Goal: Information Seeking & Learning: Learn about a topic

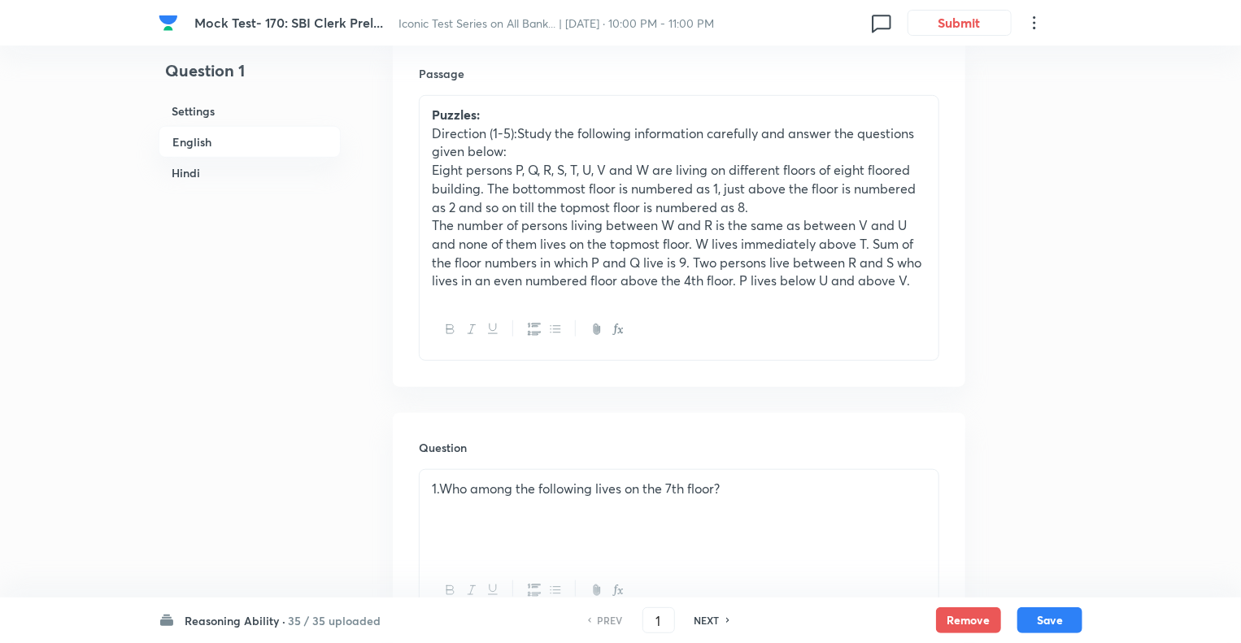
click at [186, 618] on h6 "Reasoning Ability ·" at bounding box center [235, 620] width 101 height 17
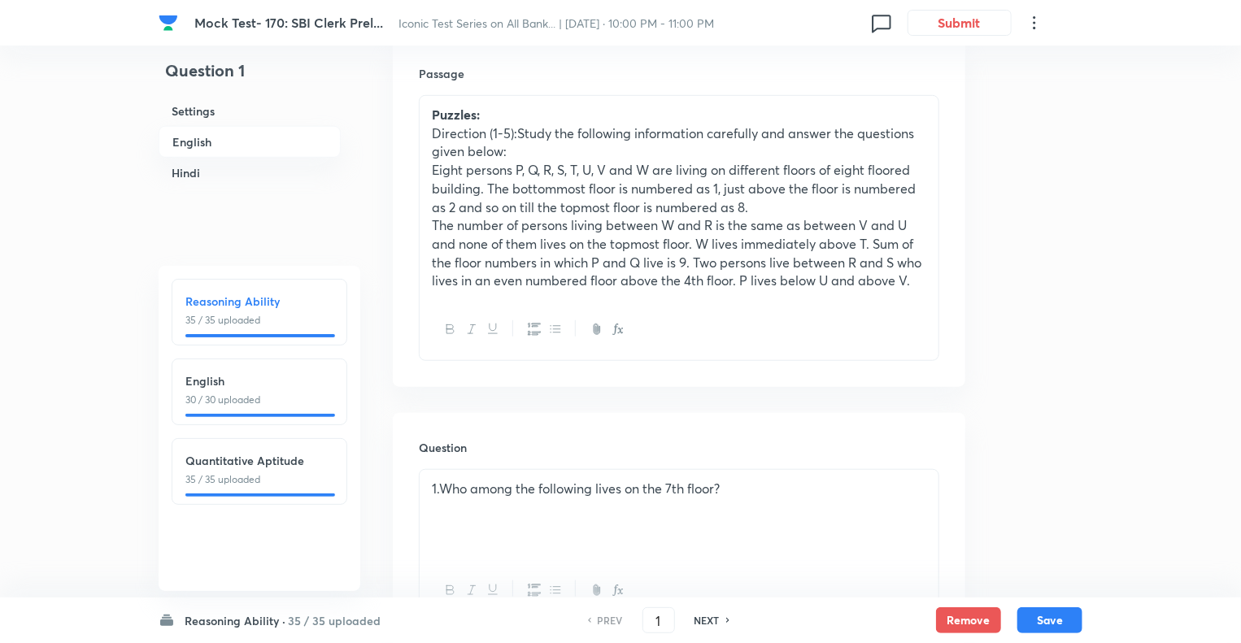
click at [217, 389] on div "English 30 / 30 uploaded" at bounding box center [259, 389] width 148 height 35
type input "36"
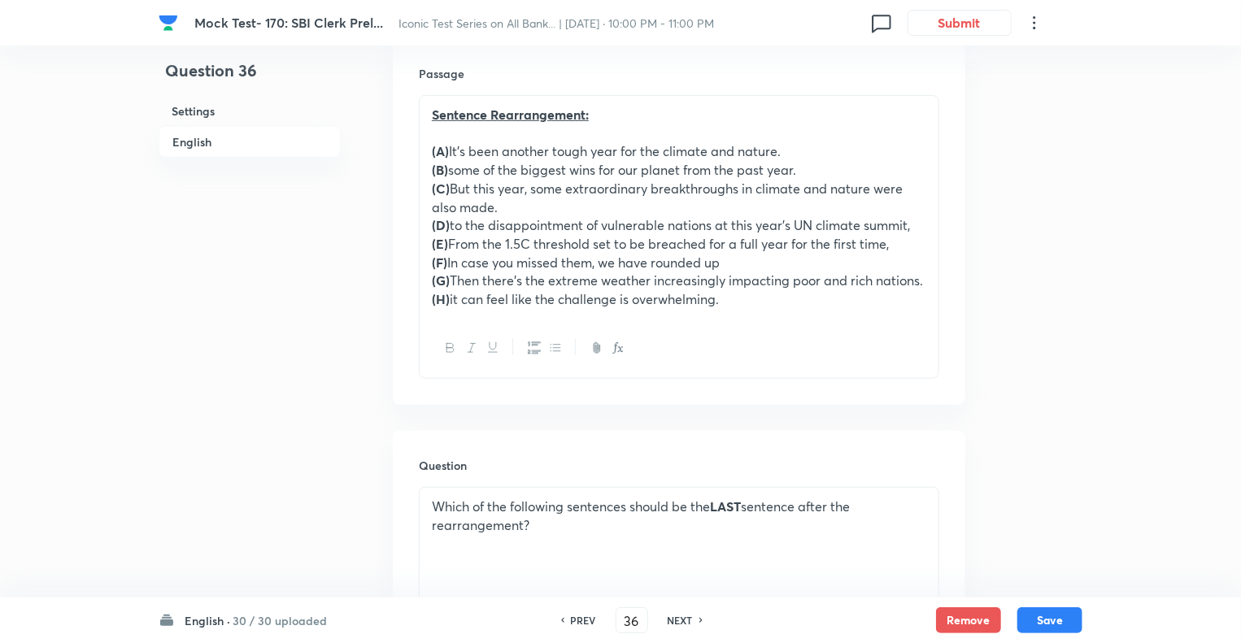
checkbox input "true"
click at [677, 624] on h6 "NEXT" at bounding box center [679, 620] width 25 height 15
type input "37"
checkbox input "false"
checkbox input "true"
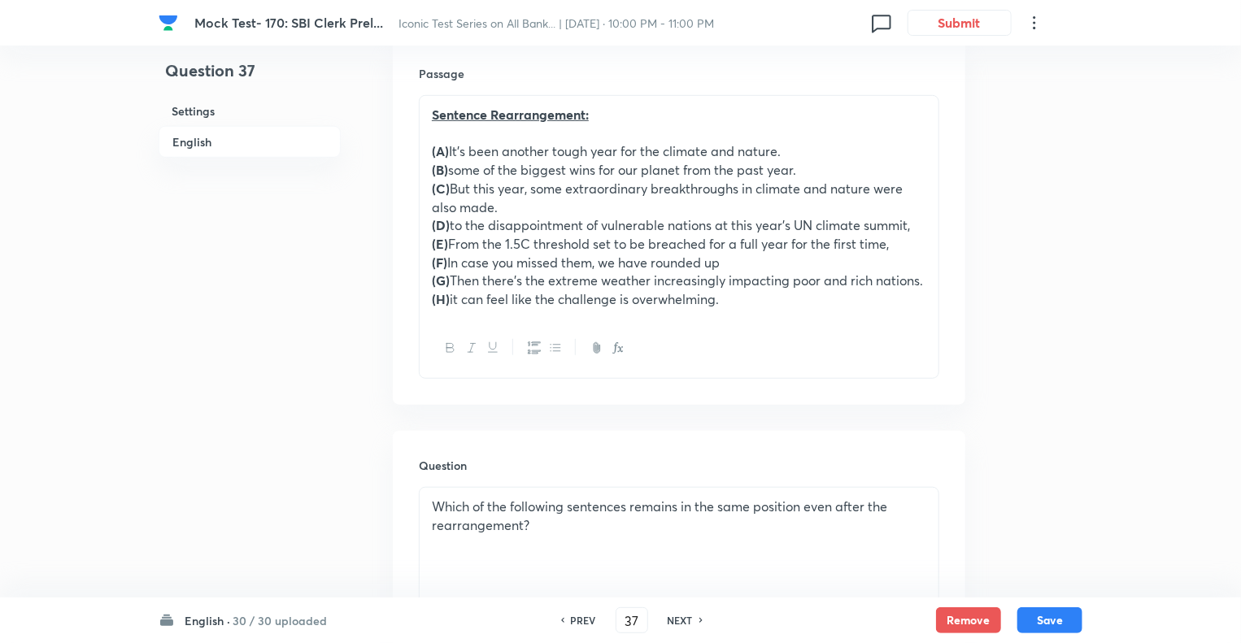
click at [677, 624] on h6 "NEXT" at bounding box center [679, 620] width 25 height 15
type input "38"
checkbox input "true"
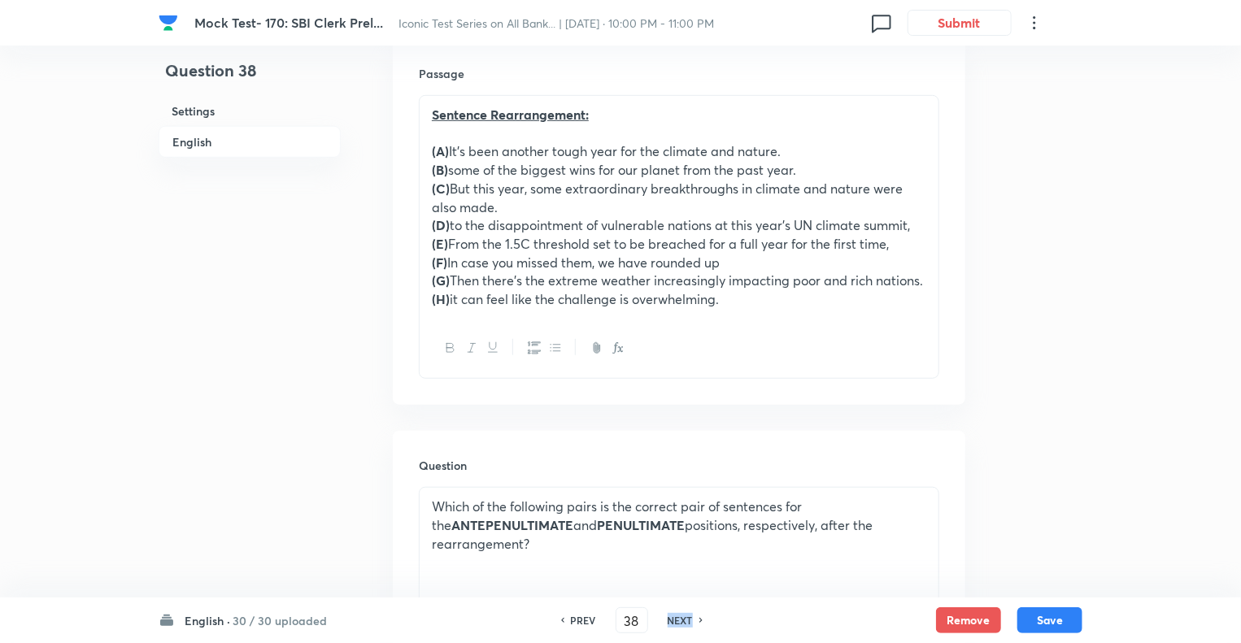
click at [677, 624] on h6 "NEXT" at bounding box center [679, 620] width 25 height 15
type input "39"
checkbox input "false"
checkbox input "true"
click at [677, 624] on h6 "NEXT" at bounding box center [679, 620] width 25 height 15
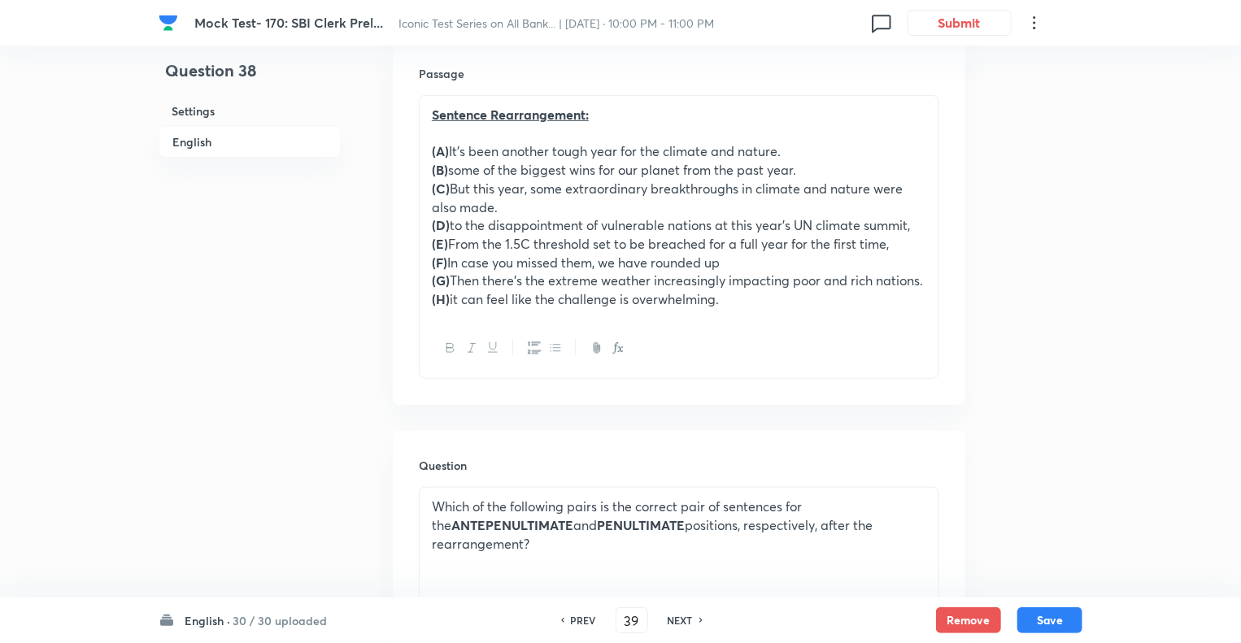
type input "40"
checkbox input "false"
checkbox input "true"
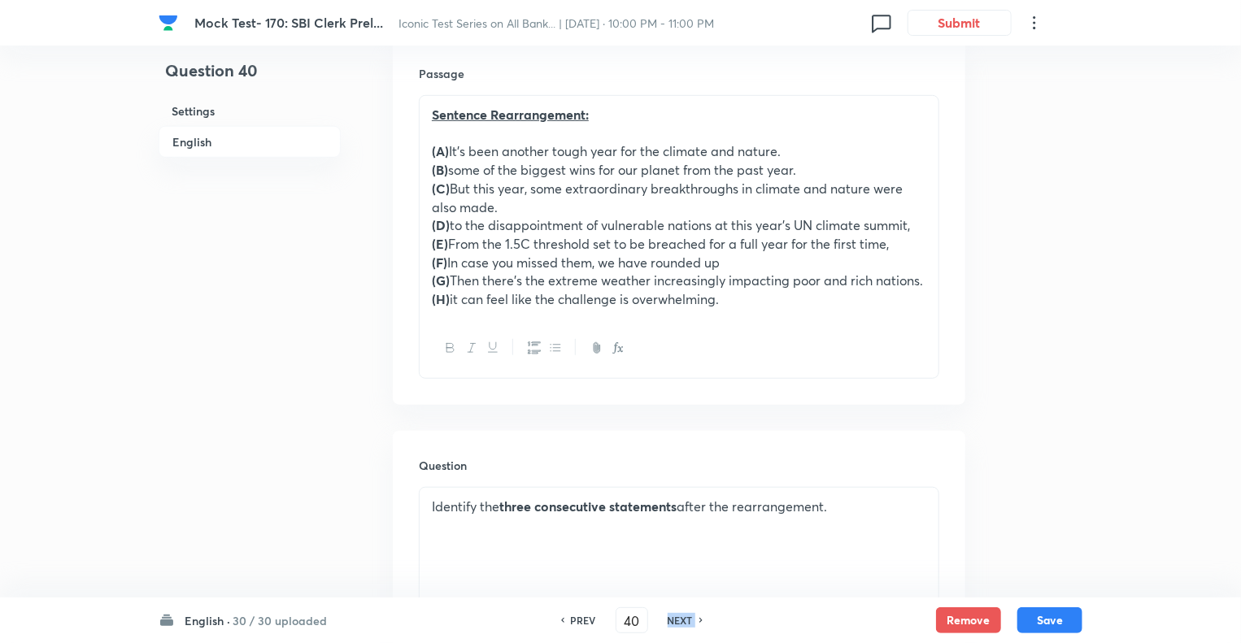
click at [677, 624] on h6 "NEXT" at bounding box center [679, 620] width 25 height 15
type input "41"
checkbox input "true"
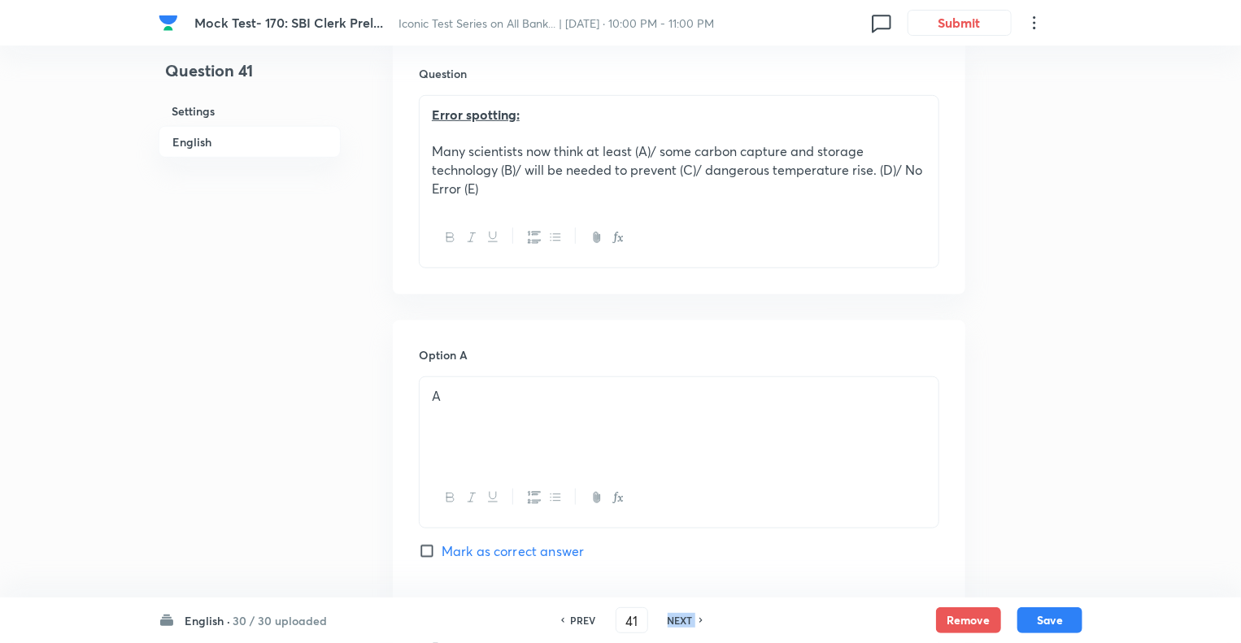
click at [677, 624] on h6 "NEXT" at bounding box center [679, 620] width 25 height 15
type input "42"
checkbox input "false"
checkbox input "true"
click at [677, 624] on h6 "NEXT" at bounding box center [679, 620] width 25 height 15
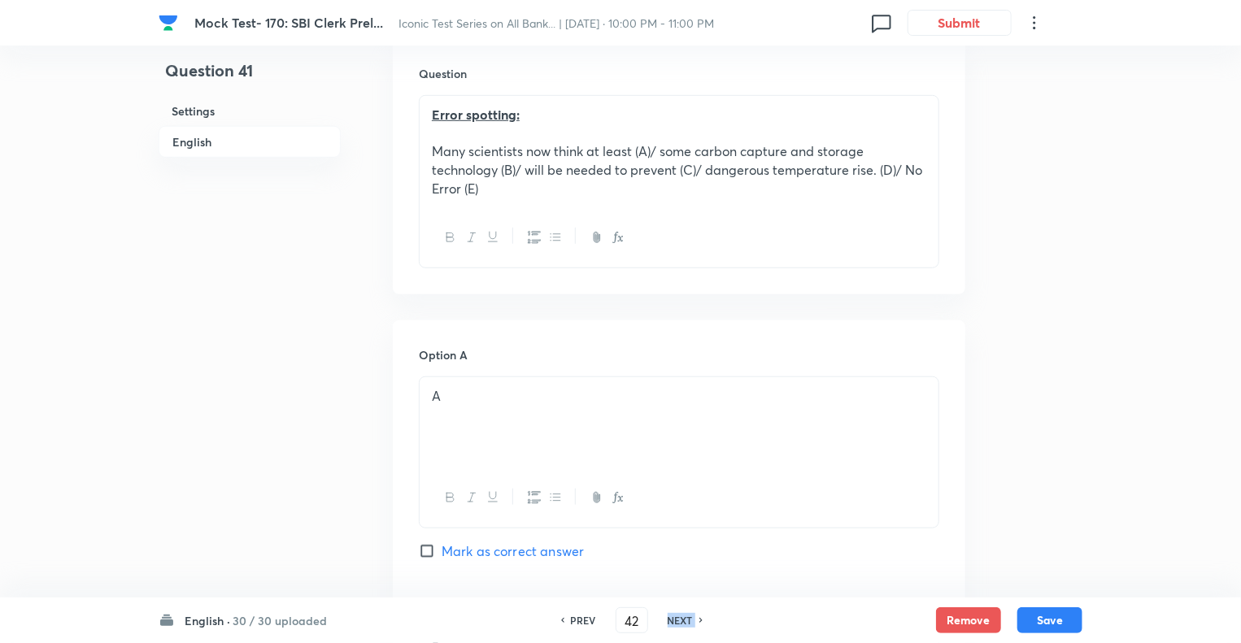
type input "43"
checkbox input "false"
checkbox input "true"
click at [677, 624] on h6 "NEXT" at bounding box center [679, 620] width 25 height 15
type input "44"
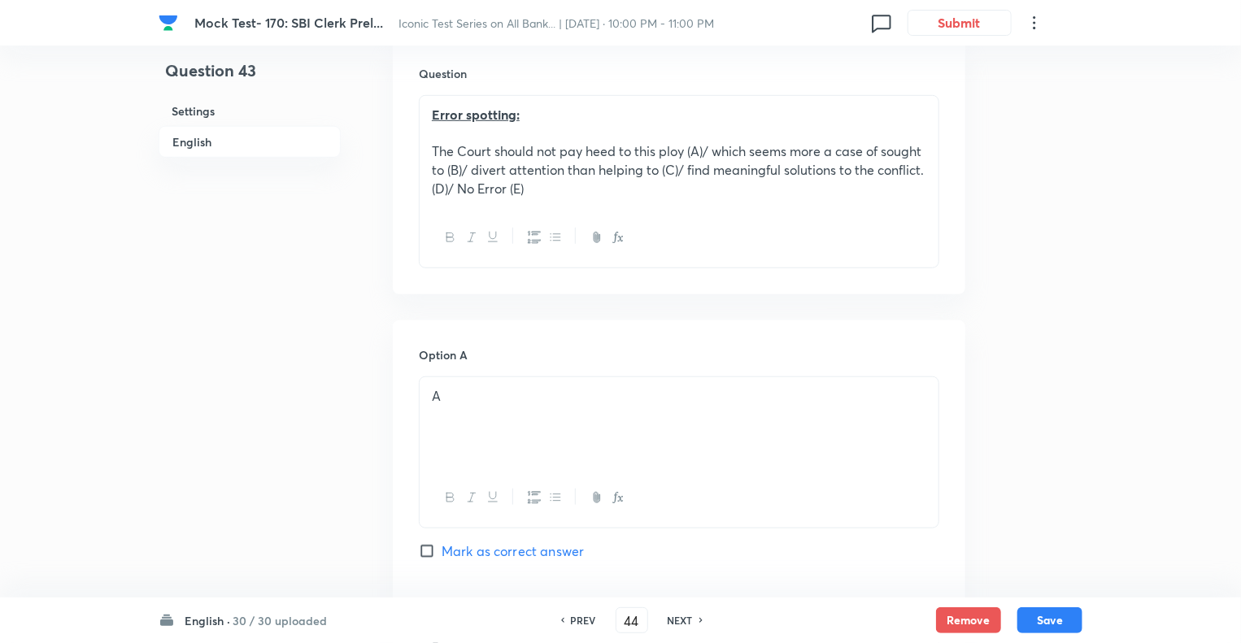
checkbox input "false"
checkbox input "true"
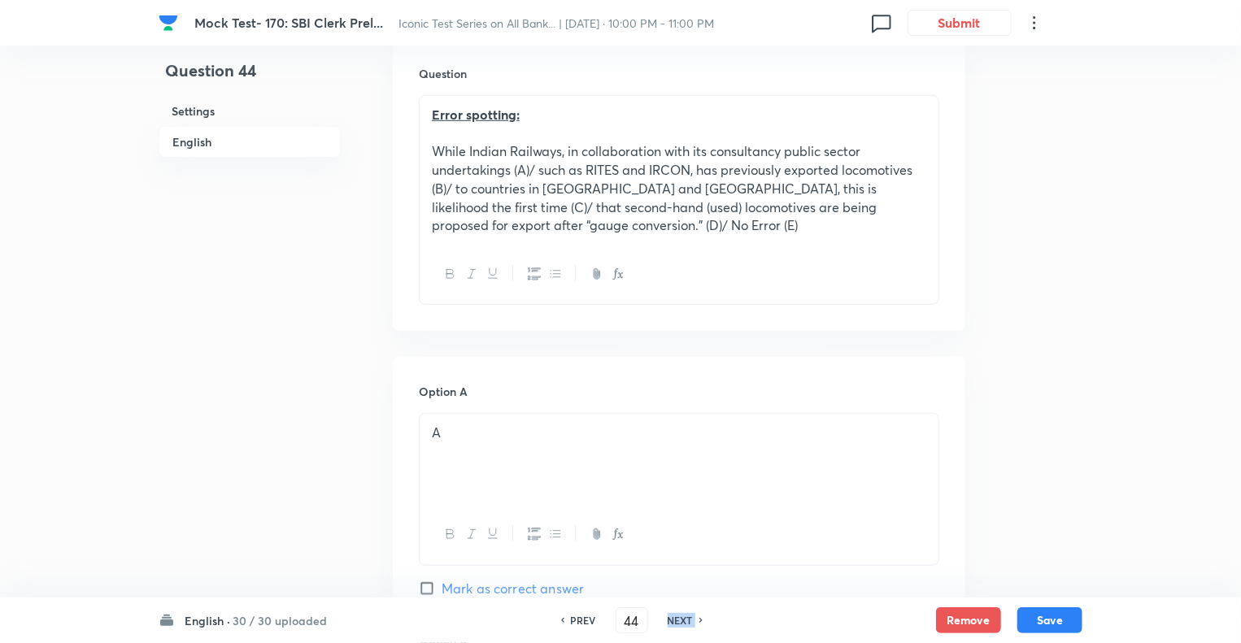
click at [677, 624] on h6 "NEXT" at bounding box center [679, 620] width 25 height 15
type input "45"
checkbox input "true"
checkbox input "false"
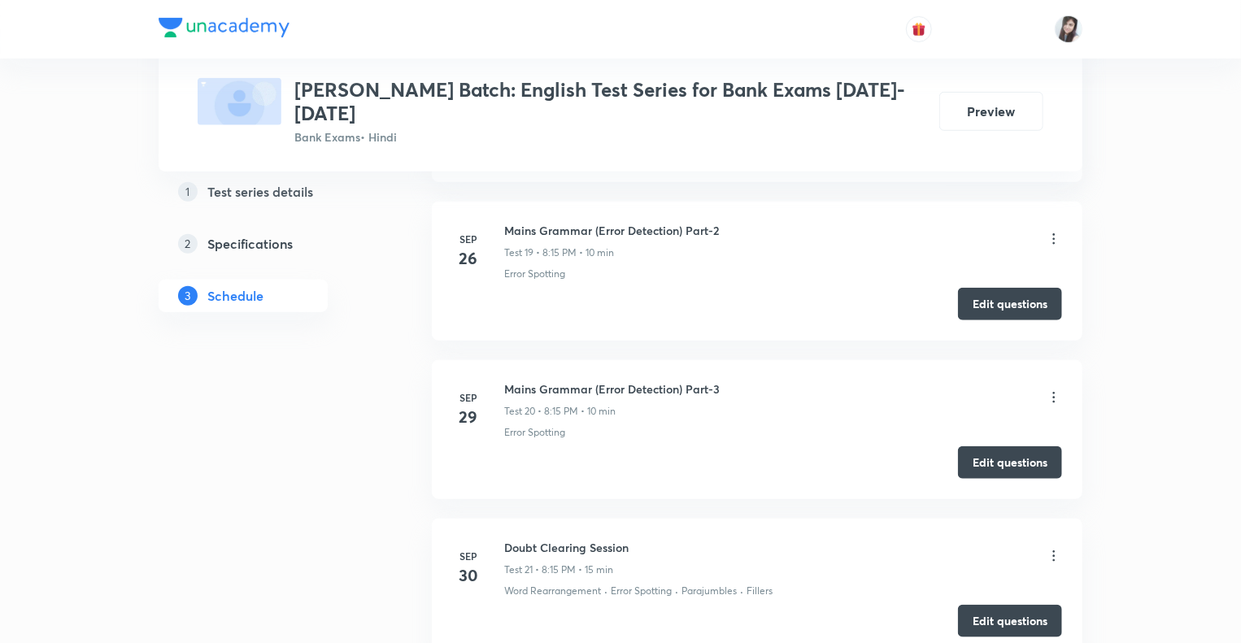
scroll to position [3771, 0]
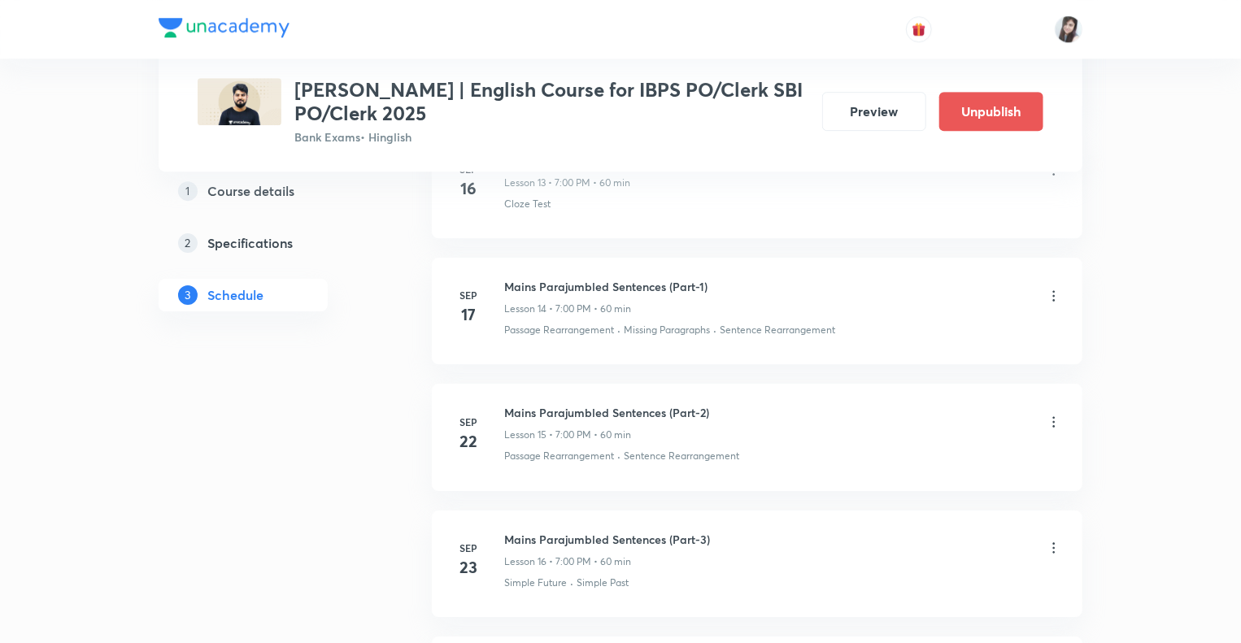
scroll to position [3871, 0]
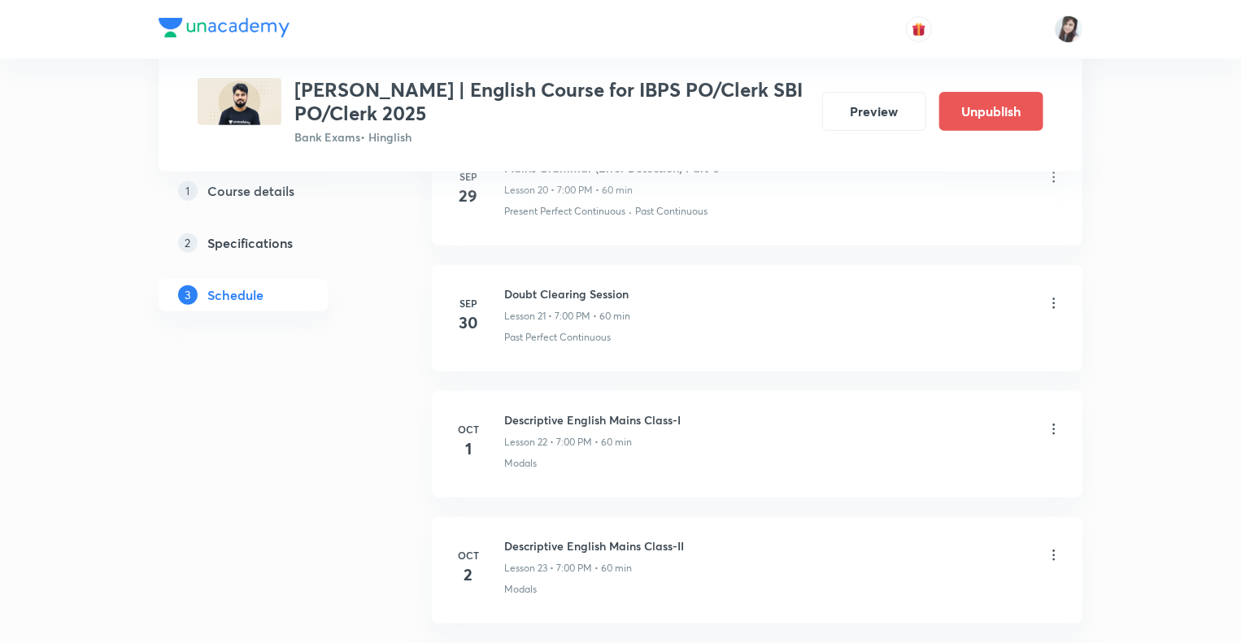
scroll to position [3285, 0]
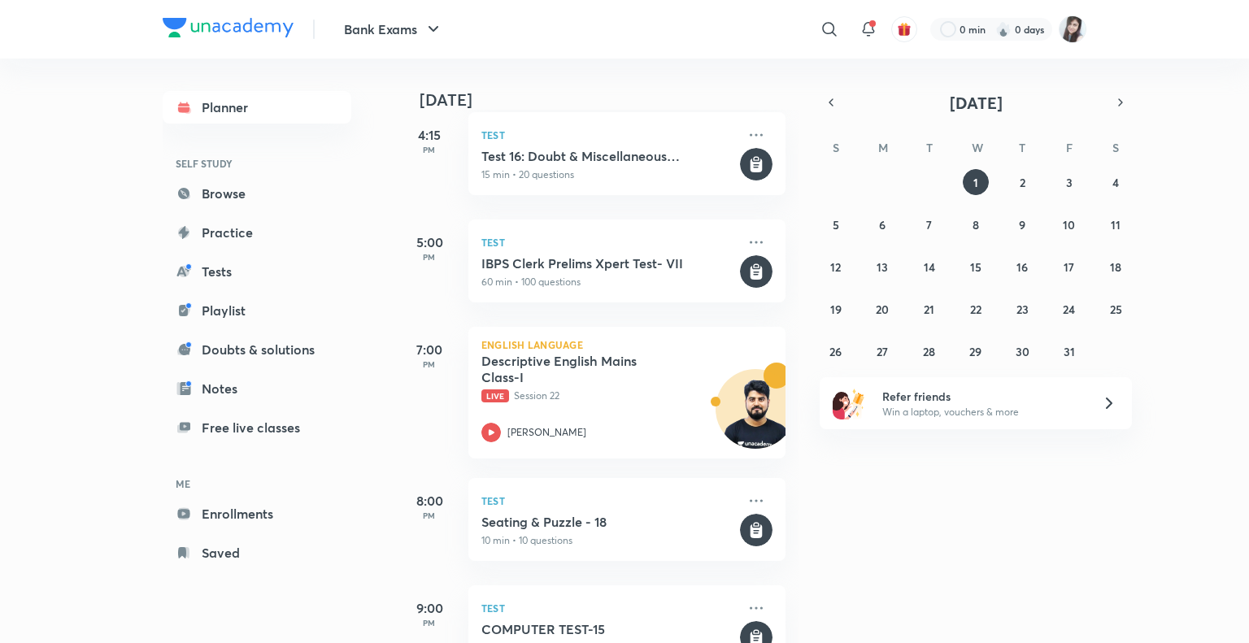
scroll to position [1439, 0]
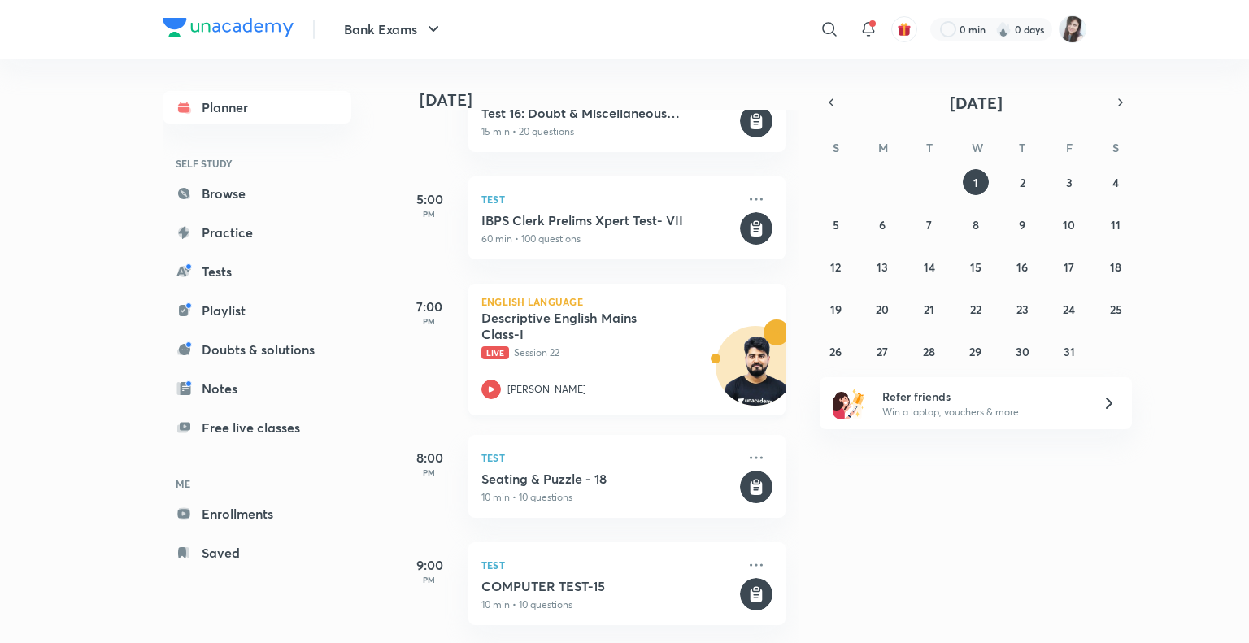
click at [736, 362] on img at bounding box center [755, 374] width 78 height 78
